Goal: Information Seeking & Learning: Learn about a topic

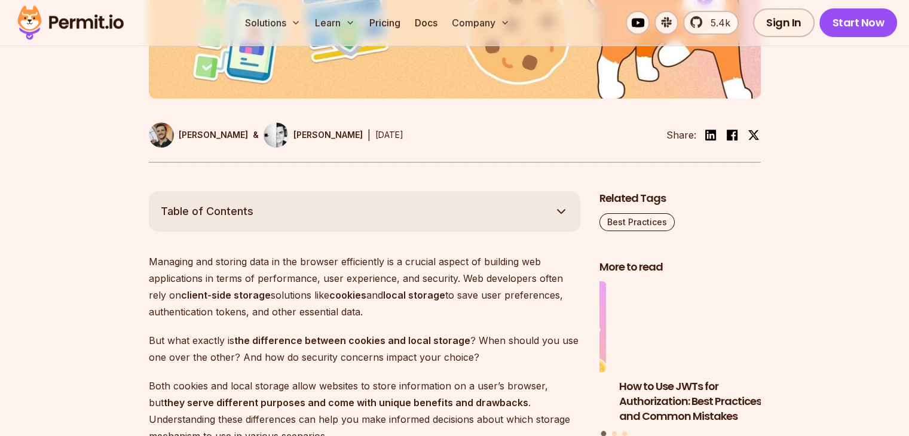
scroll to position [657, 0]
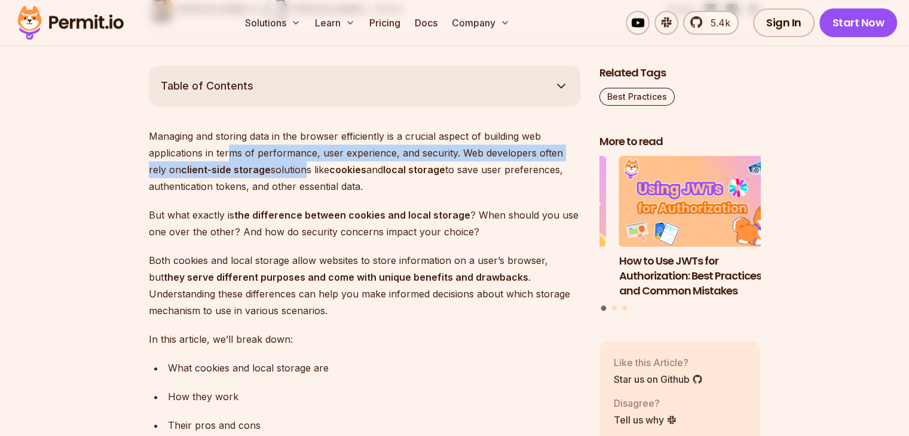
drag, startPoint x: 228, startPoint y: 152, endPoint x: 284, endPoint y: 169, distance: 58.8
click at [284, 169] on p "Managing and storing data in the browser efficiently is a crucial aspect of bui…" at bounding box center [364, 161] width 431 height 67
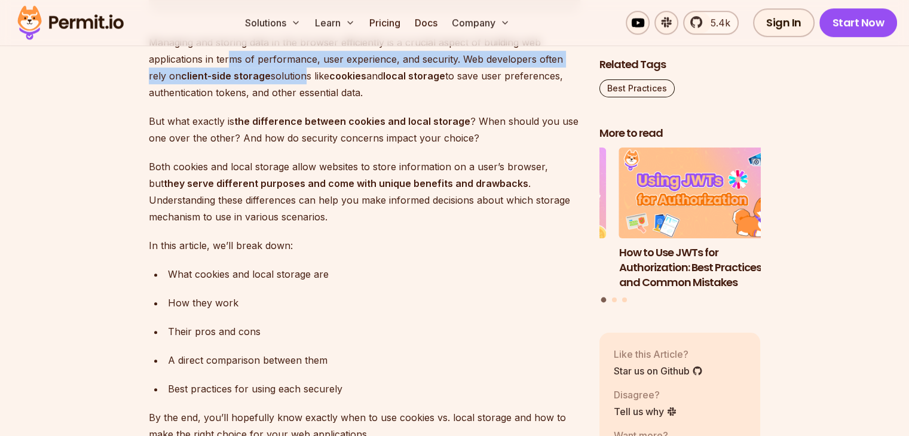
scroll to position [777, 0]
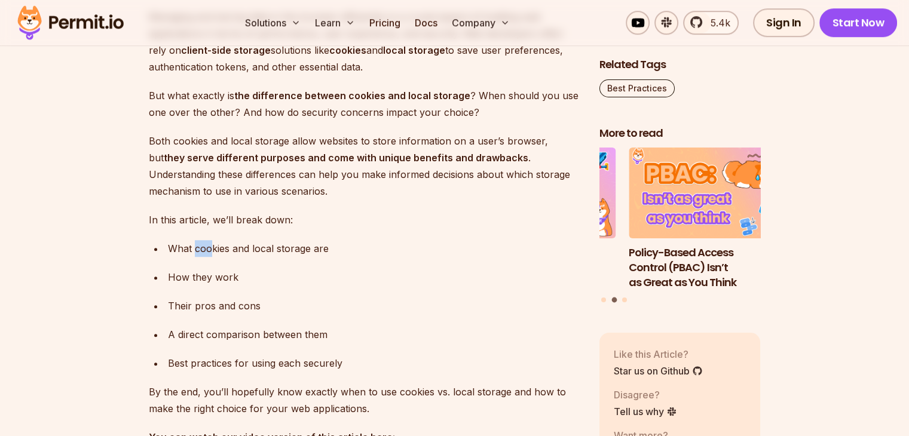
drag, startPoint x: 198, startPoint y: 247, endPoint x: 233, endPoint y: 256, distance: 35.6
click at [228, 254] on div "What cookies and local storage are" at bounding box center [374, 248] width 412 height 17
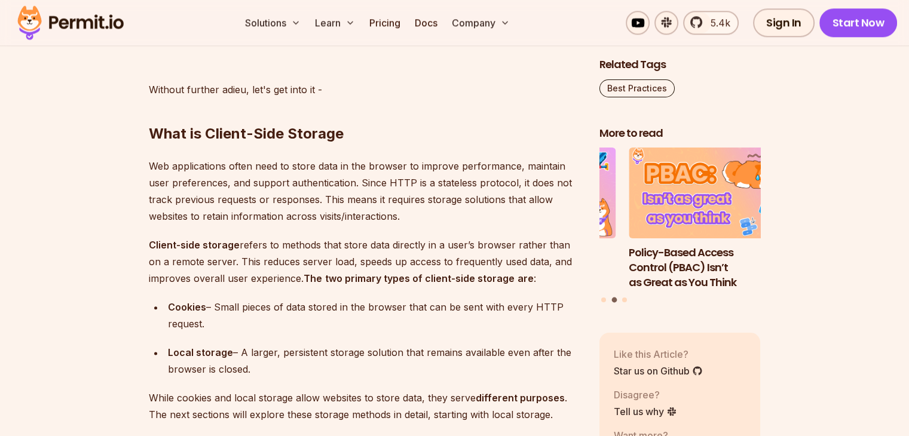
scroll to position [1374, 0]
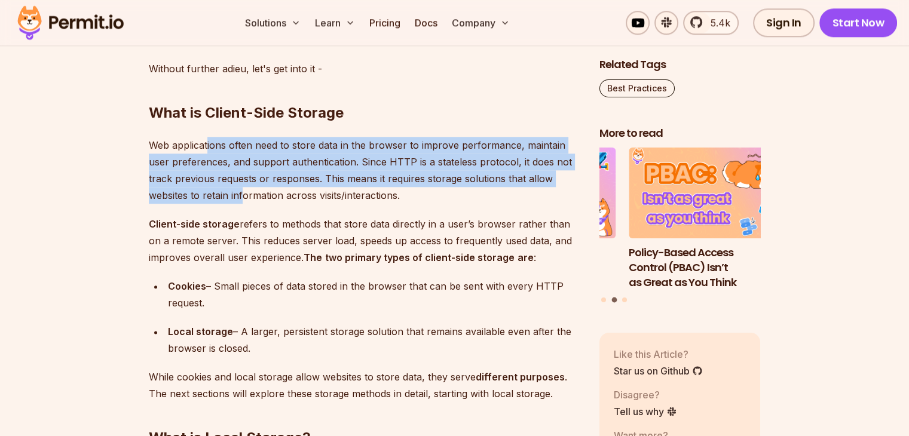
drag, startPoint x: 207, startPoint y: 144, endPoint x: 245, endPoint y: 201, distance: 68.6
click at [245, 200] on p "Web applications often need to store data in the browser to improve performance…" at bounding box center [364, 170] width 431 height 67
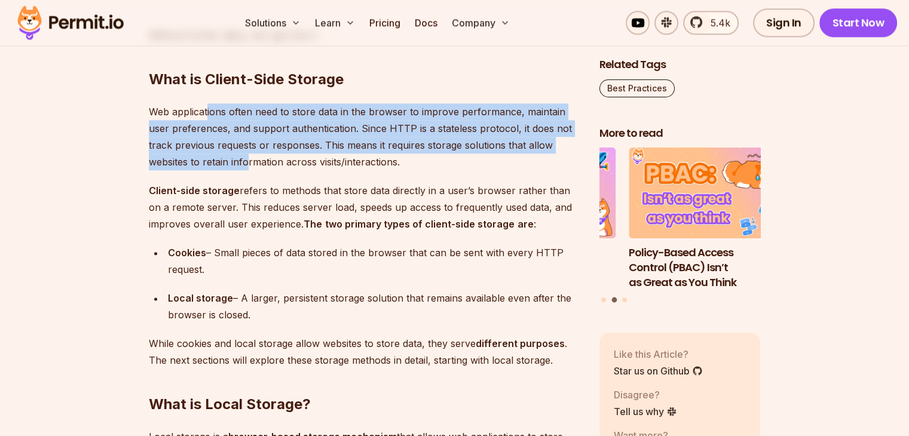
scroll to position [1493, 0]
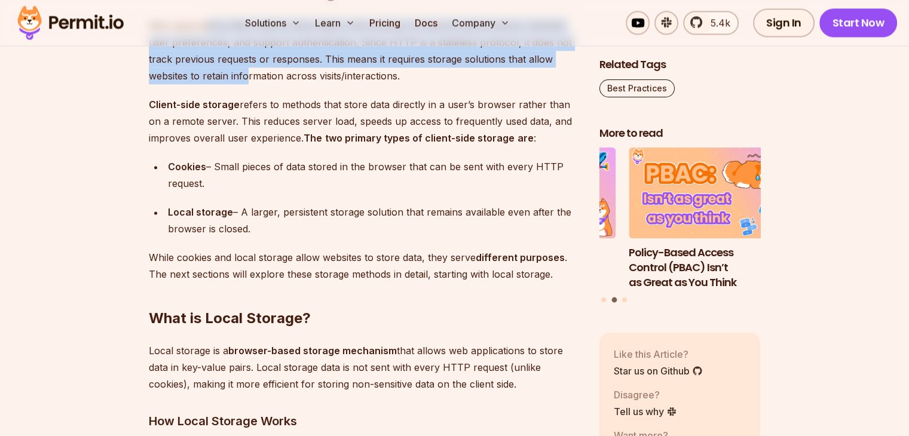
drag, startPoint x: 214, startPoint y: 160, endPoint x: 220, endPoint y: 183, distance: 23.3
click at [220, 183] on div "Cookies – Small pieces of data stored in the browser that can be sent with ever…" at bounding box center [374, 174] width 412 height 33
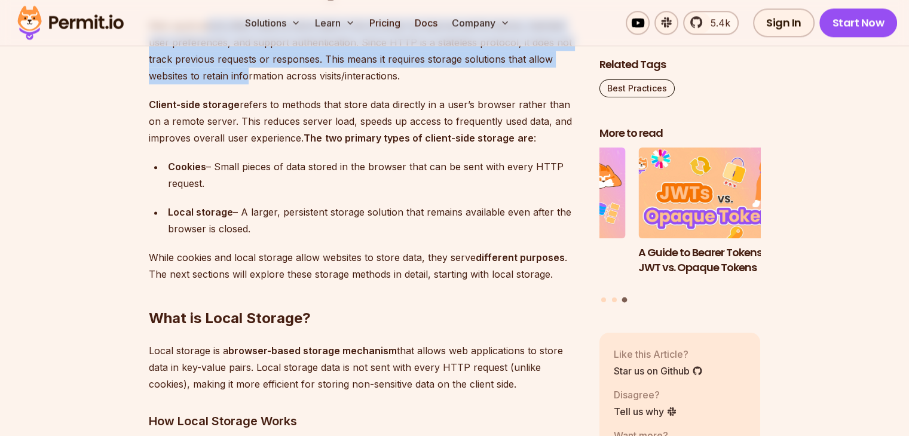
drag, startPoint x: 239, startPoint y: 211, endPoint x: 254, endPoint y: 230, distance: 24.3
click at [254, 229] on div "Local storage – A larger, persistent storage solution that remains available ev…" at bounding box center [374, 220] width 412 height 33
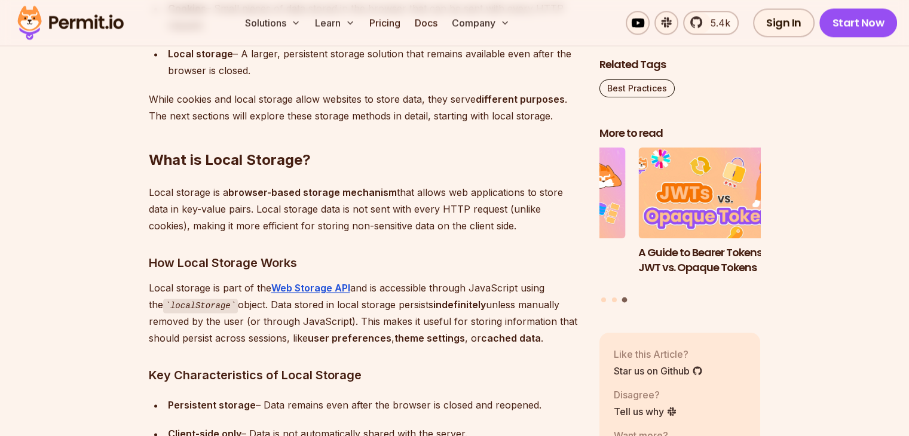
scroll to position [1673, 0]
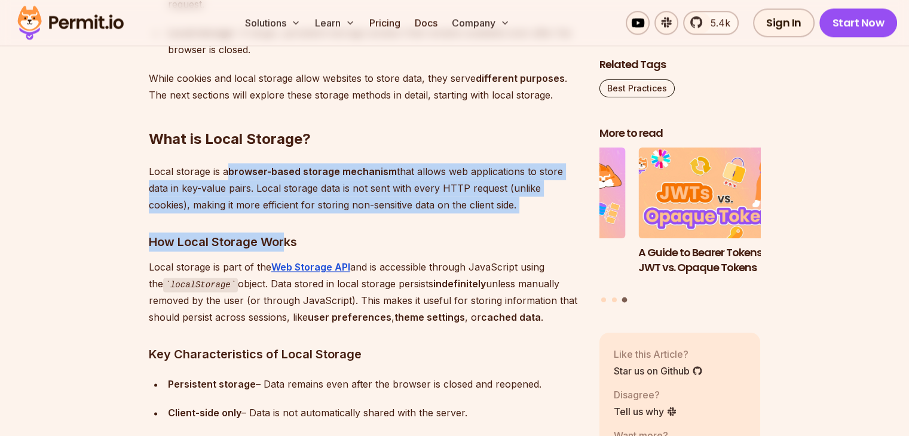
drag, startPoint x: 229, startPoint y: 168, endPoint x: 282, endPoint y: 216, distance: 71.5
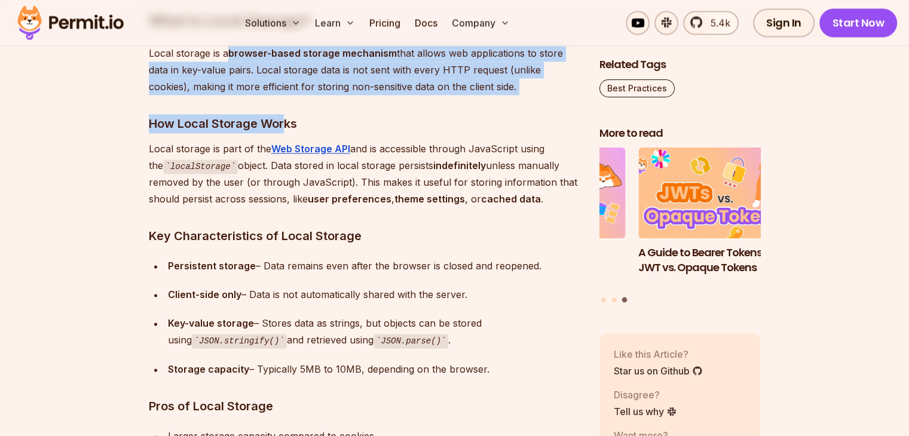
scroll to position [1792, 0]
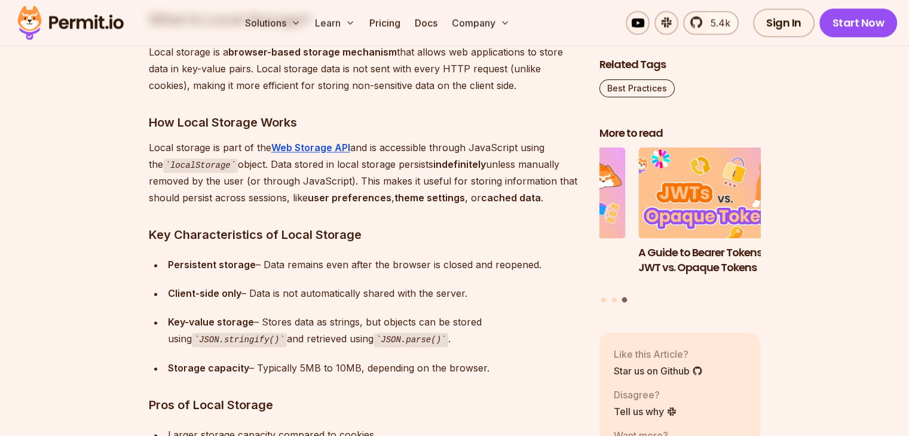
click at [251, 200] on p "Local storage is part of the Web Storage API and is accessible through JavaScri…" at bounding box center [364, 172] width 431 height 67
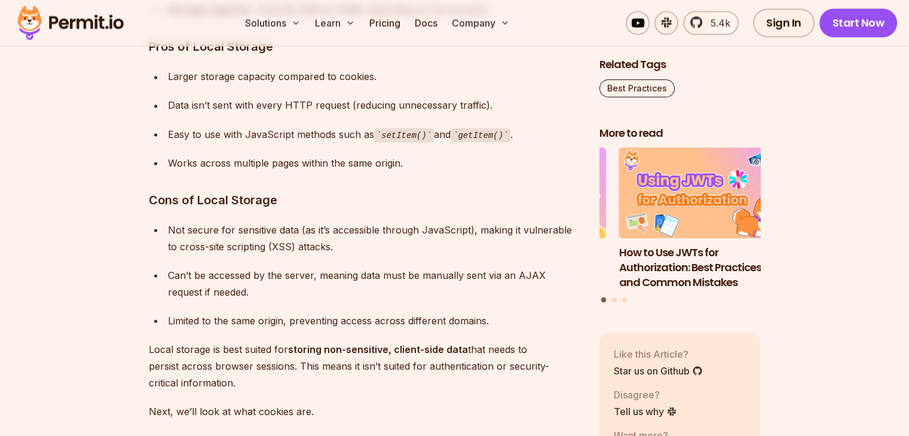
scroll to position [2210, 0]
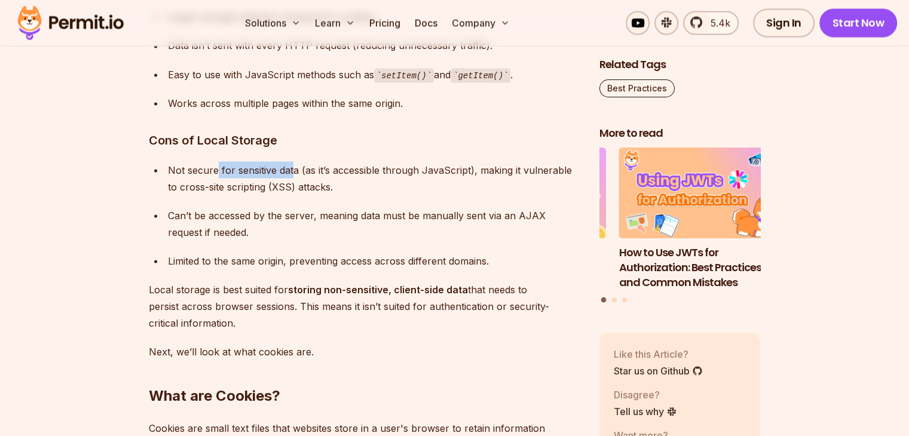
drag, startPoint x: 216, startPoint y: 165, endPoint x: 292, endPoint y: 170, distance: 76.0
click at [292, 170] on div "Not secure for sensitive data (as it’s accessible through JavaScript), making i…" at bounding box center [374, 177] width 412 height 33
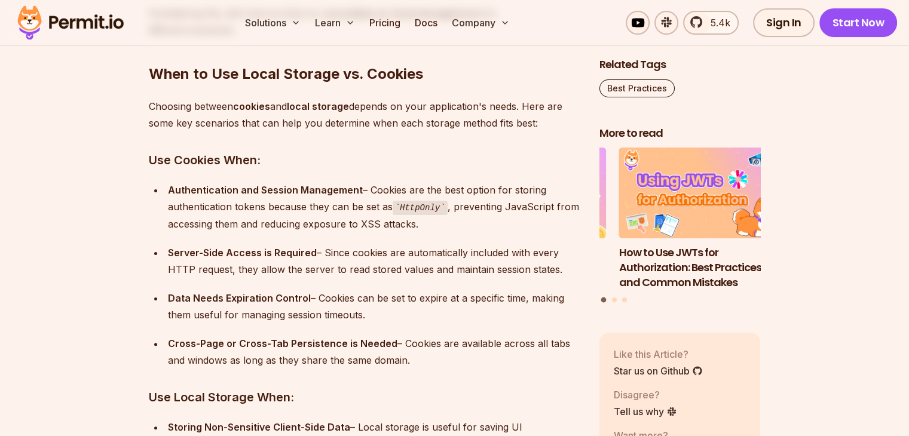
scroll to position [4779, 0]
